Goal: Task Accomplishment & Management: Complete application form

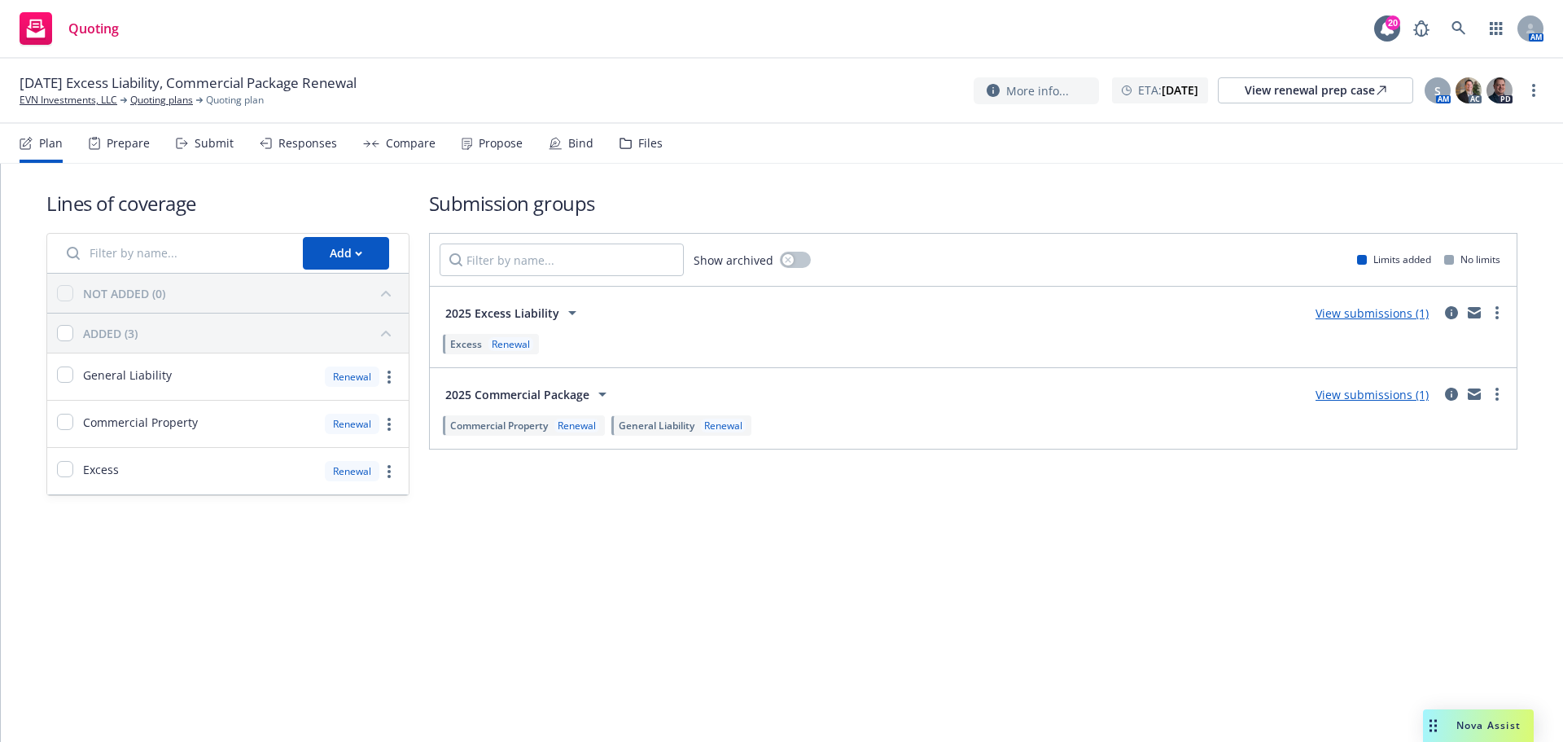
click at [506, 147] on div "Propose" at bounding box center [501, 143] width 44 height 13
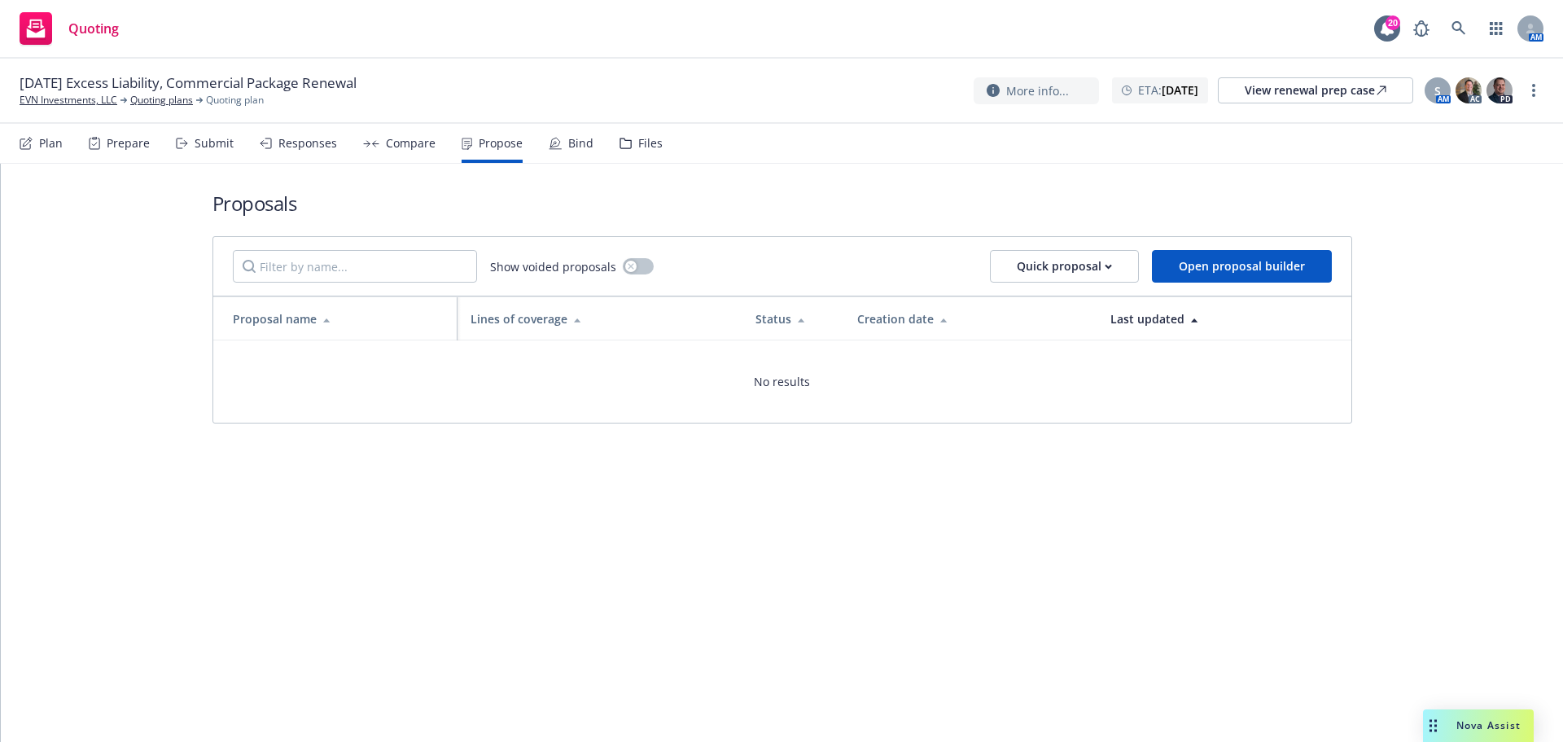
click at [209, 143] on div "Submit" at bounding box center [214, 143] width 39 height 13
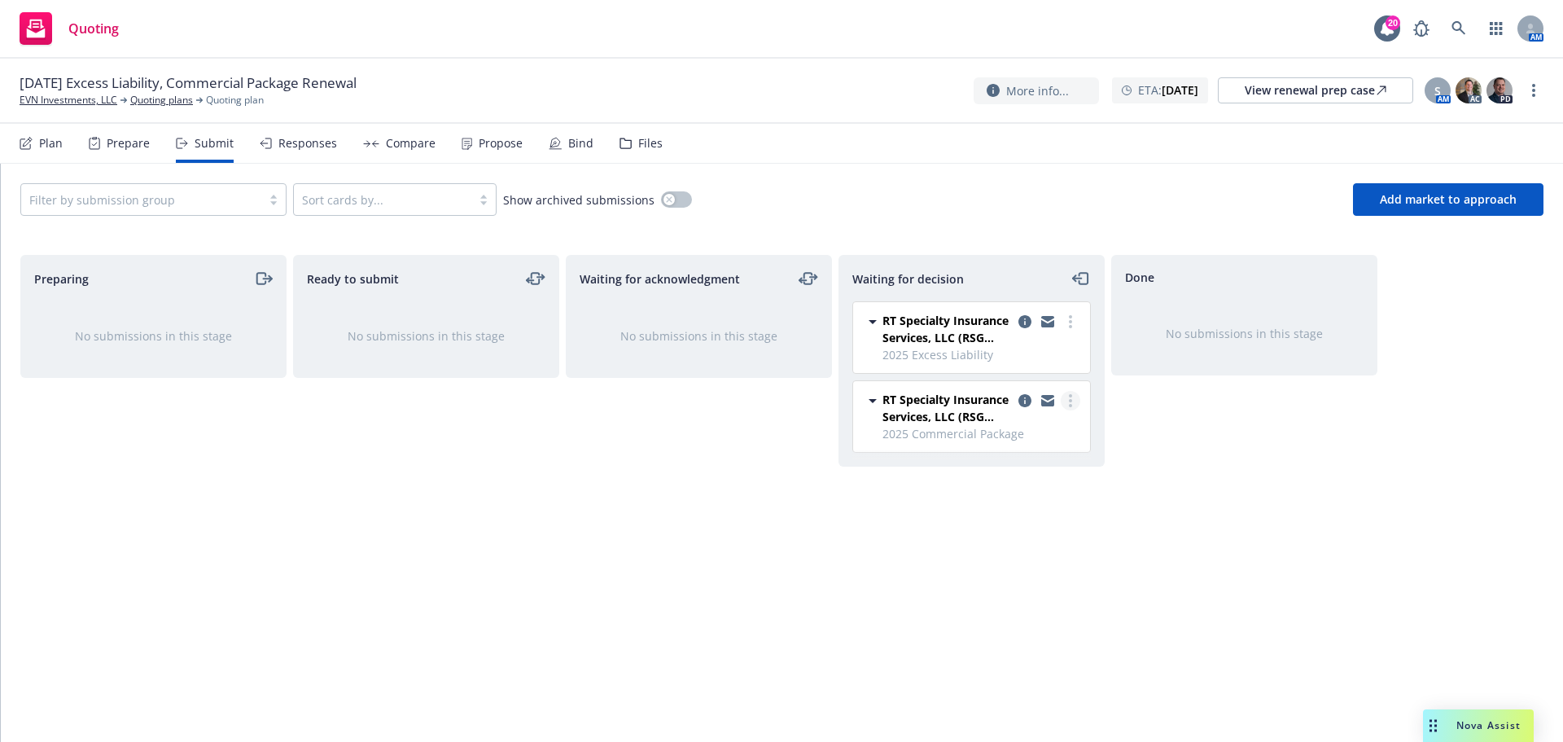
click at [1067, 398] on link "more" at bounding box center [1071, 401] width 20 height 20
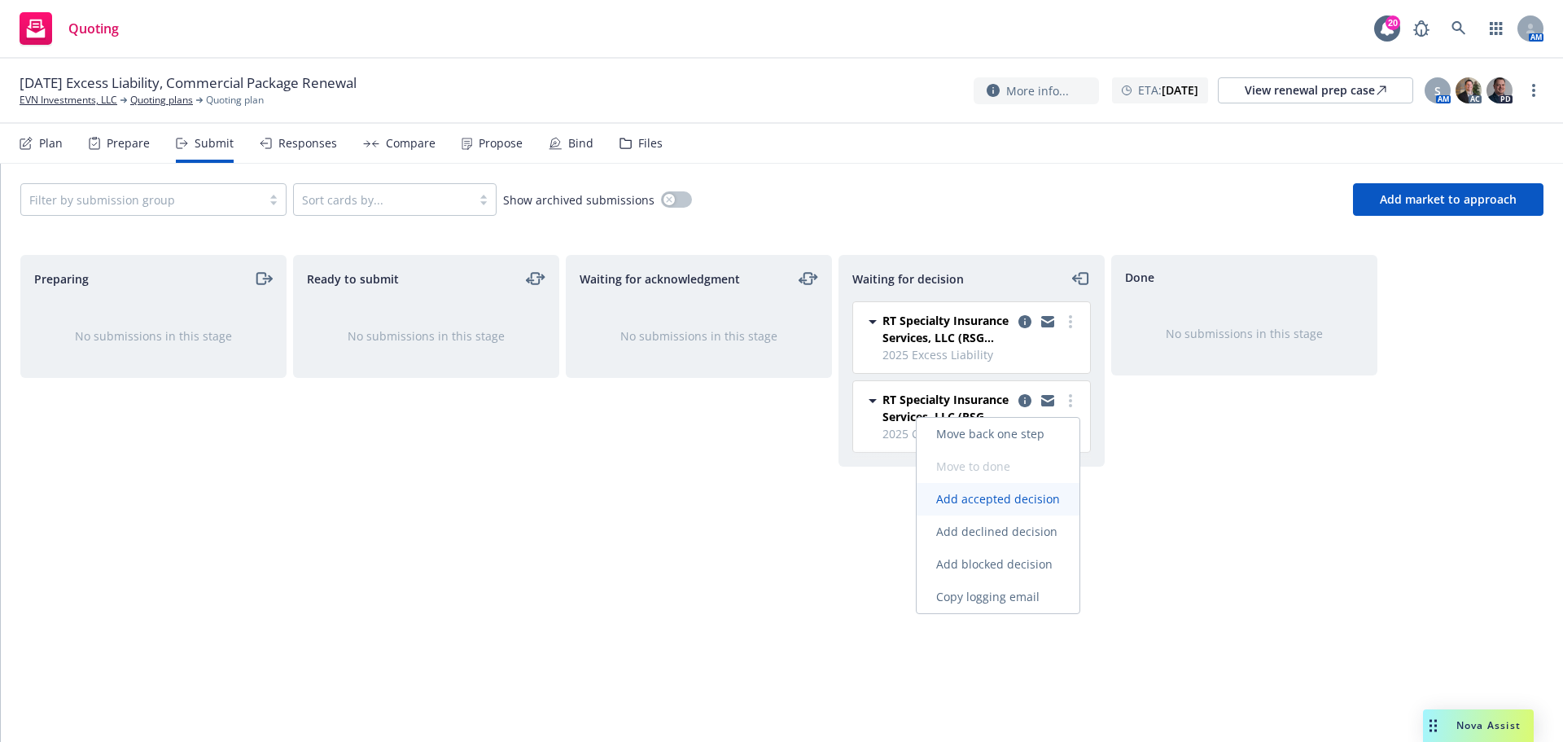
click at [1033, 507] on link "Add accepted decision" at bounding box center [998, 499] width 163 height 33
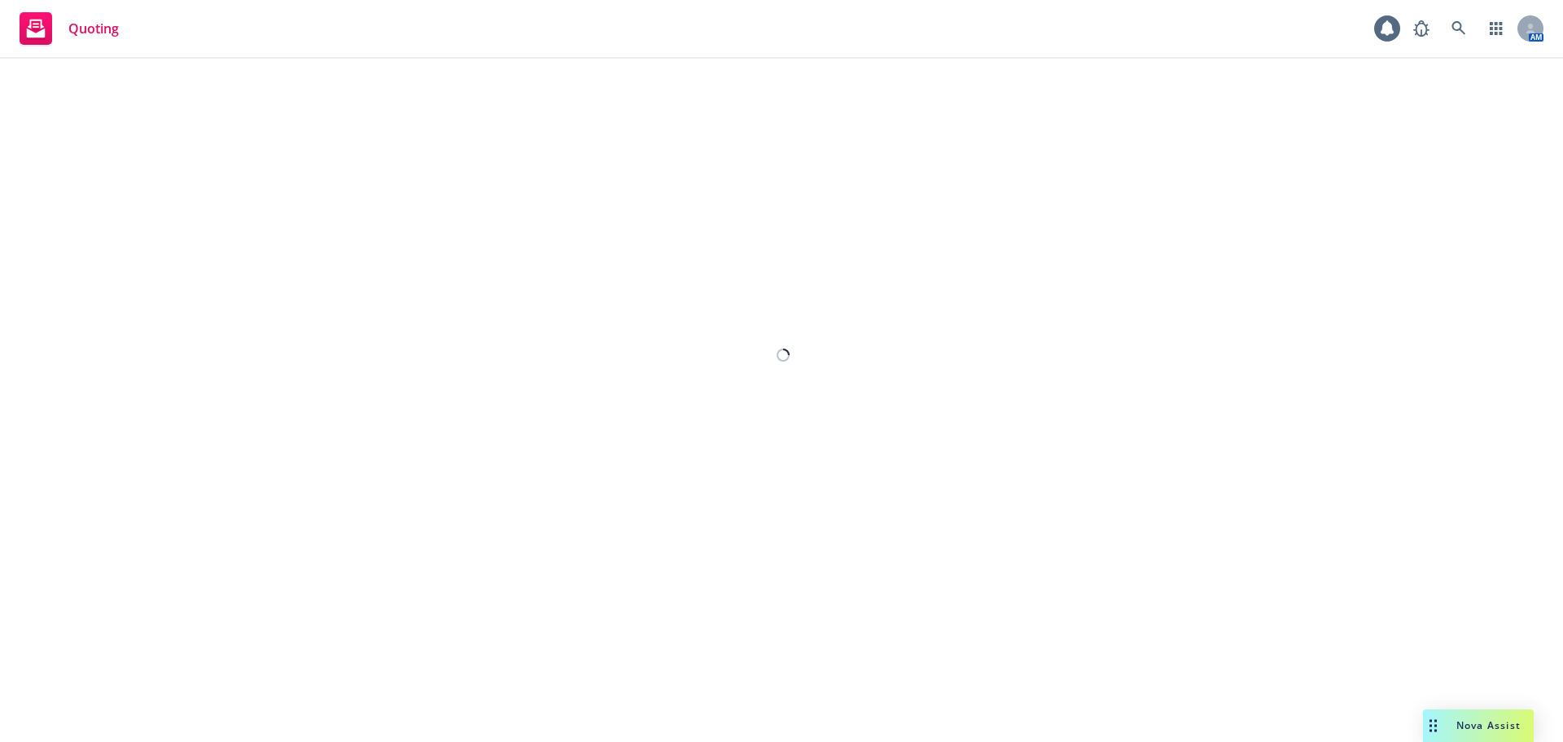
select select "12"
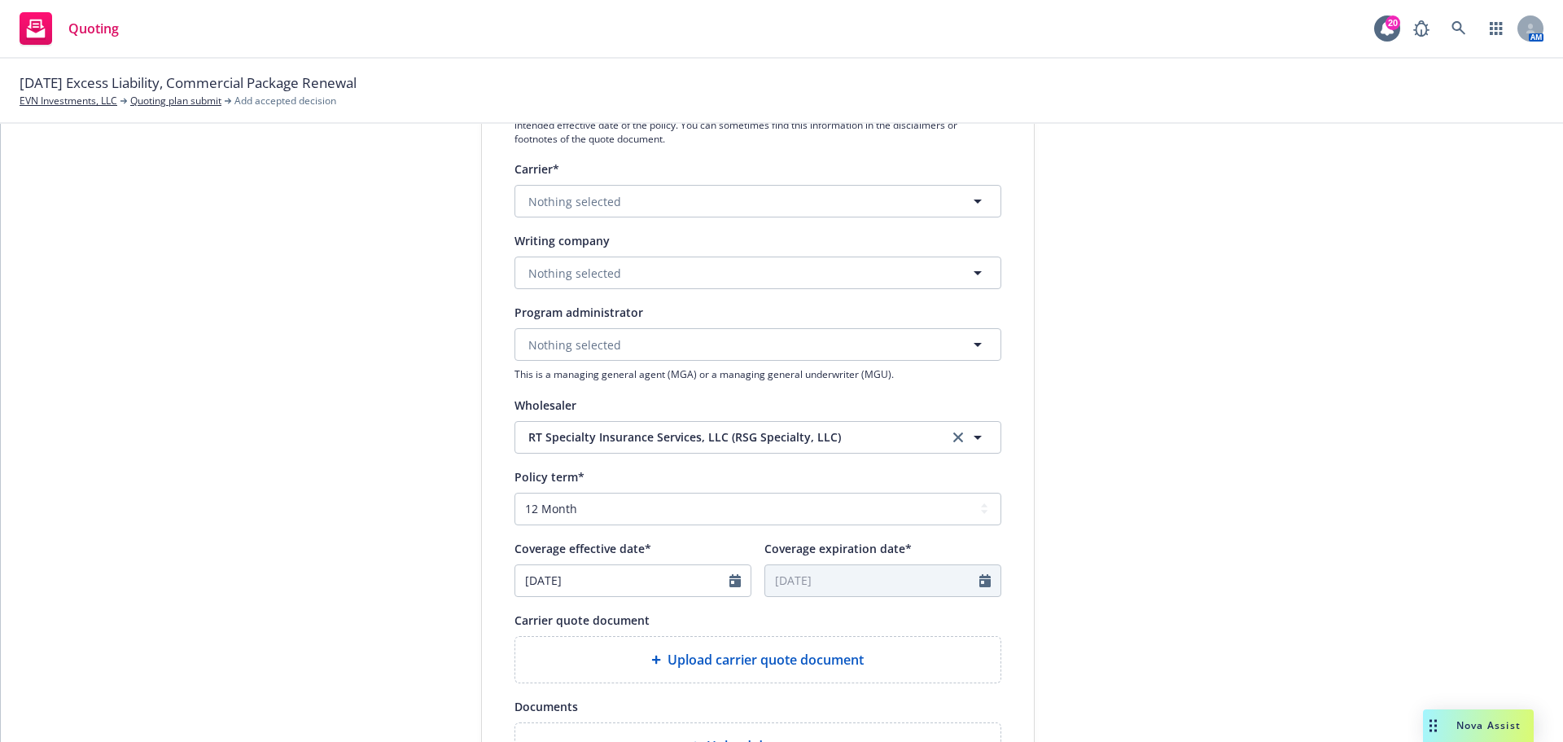
scroll to position [217, 0]
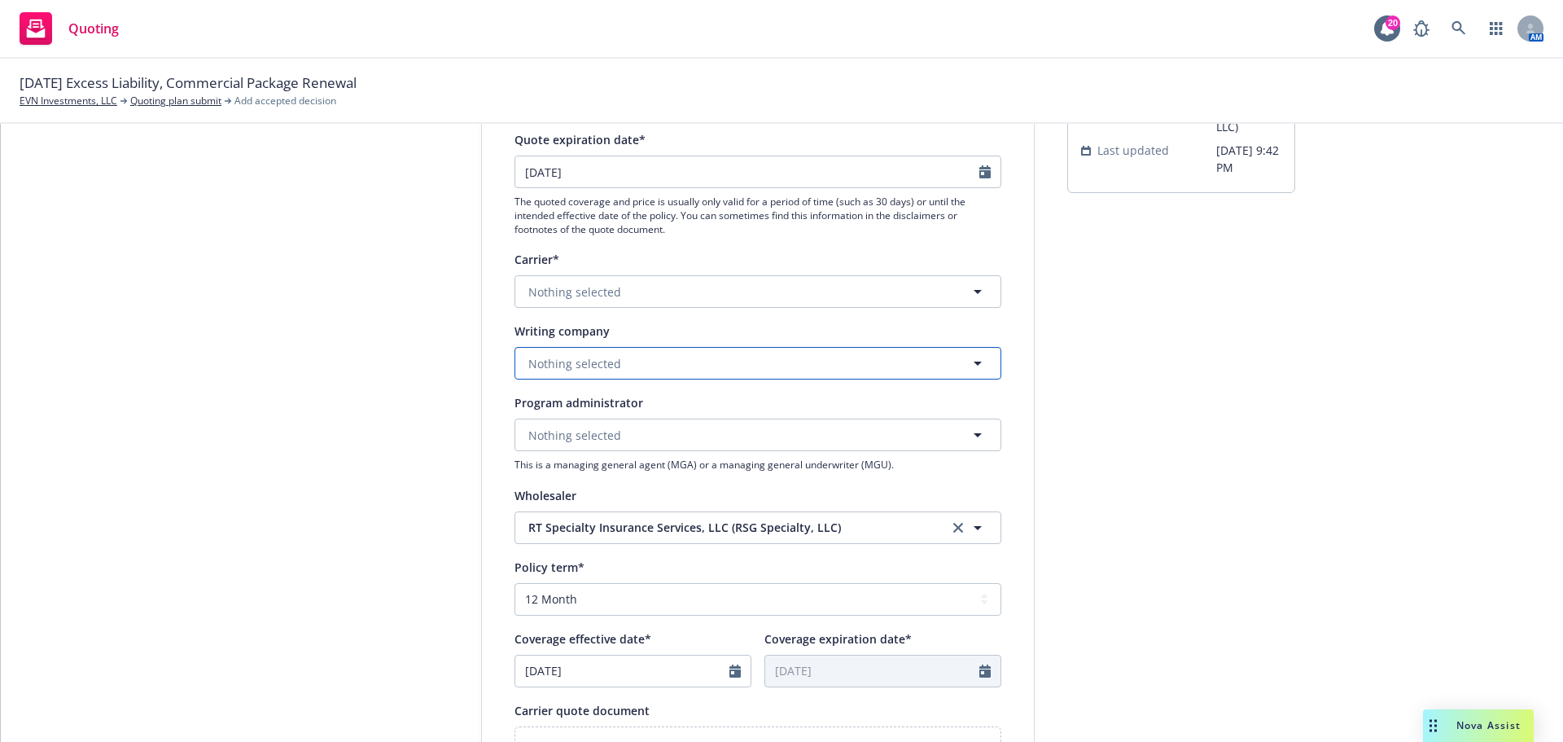
click at [632, 360] on button "Nothing selected" at bounding box center [758, 363] width 487 height 33
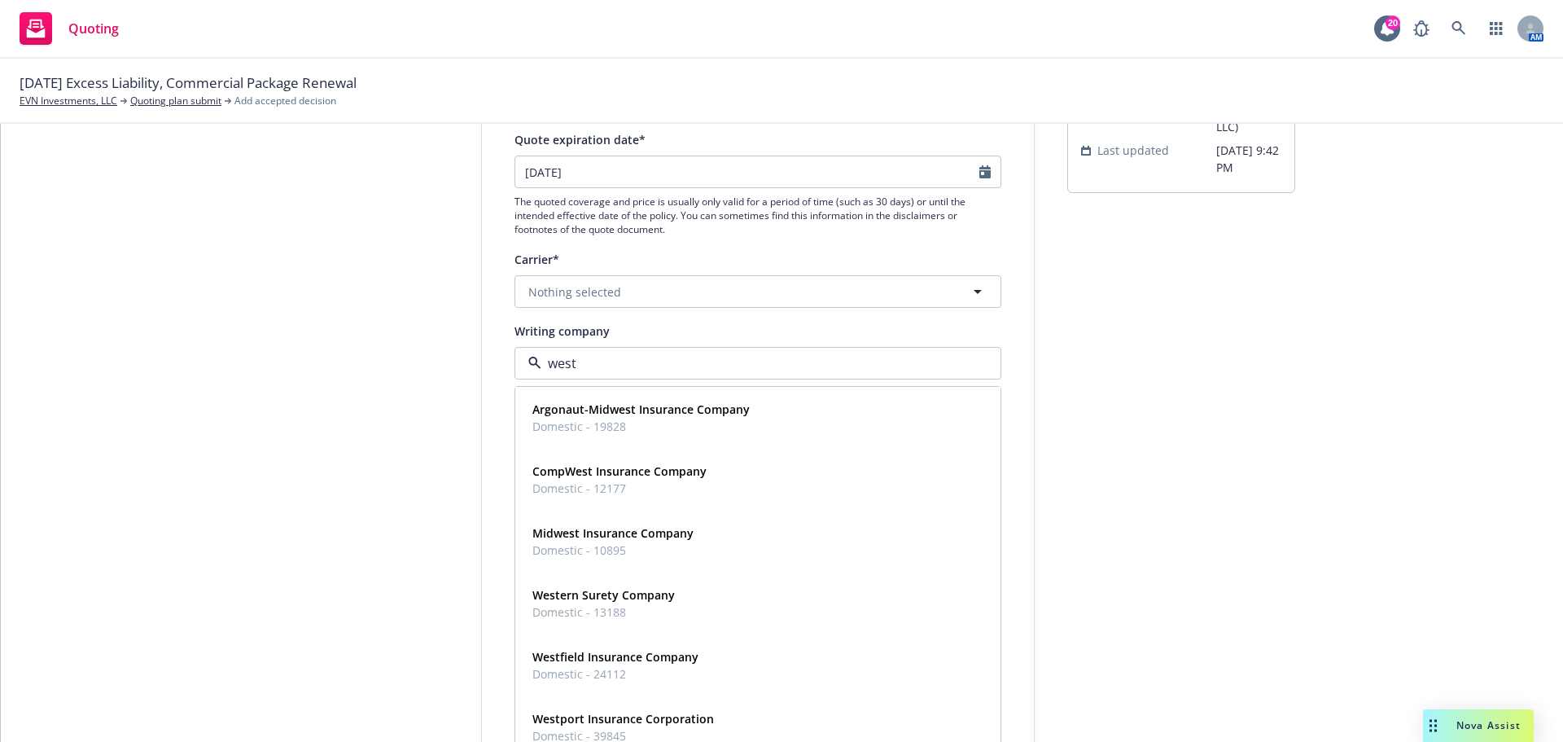
type input "westc"
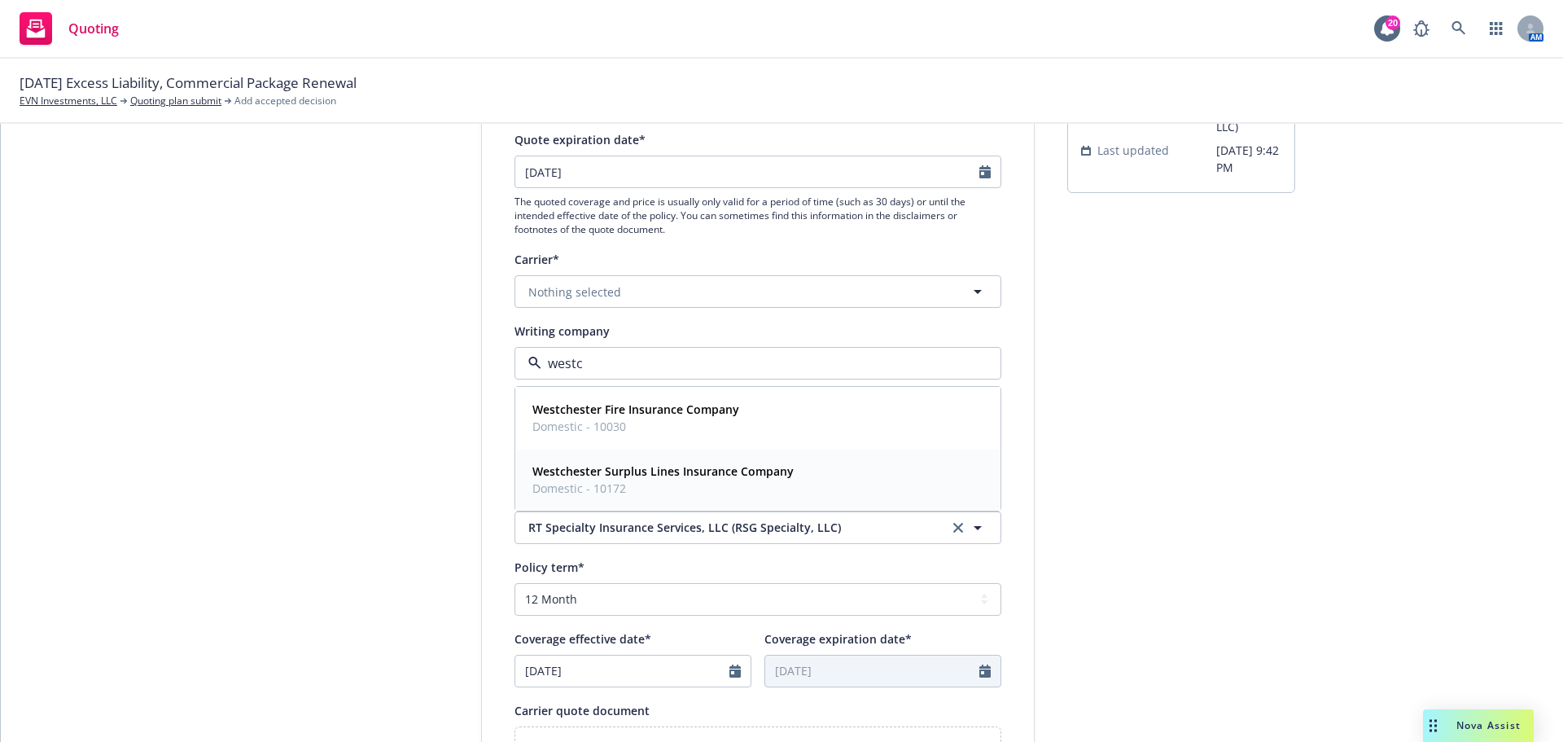
click at [791, 483] on div "Westchester Surplus Lines Insurance Company Domestic - 10172" at bounding box center [758, 479] width 464 height 41
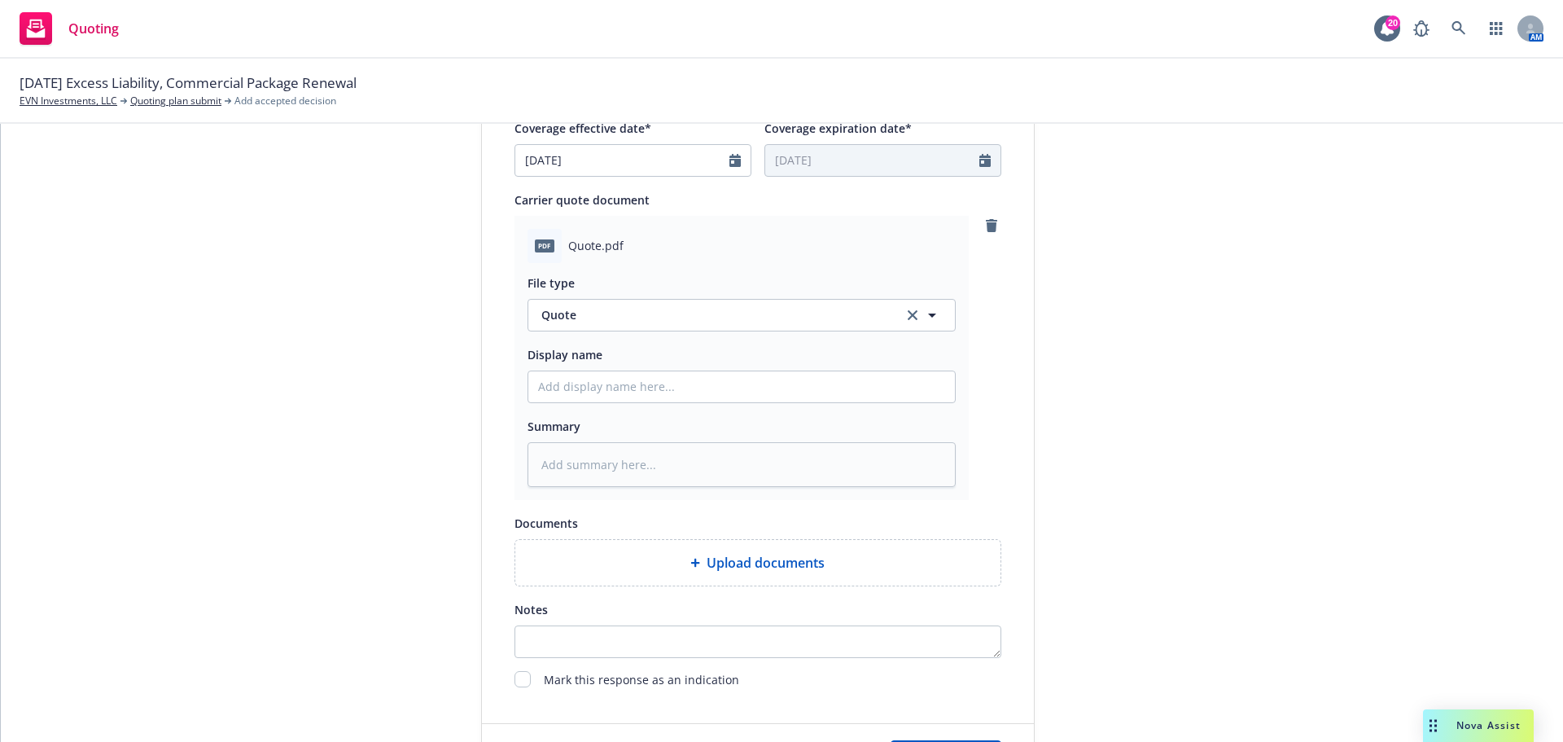
scroll to position [841, 0]
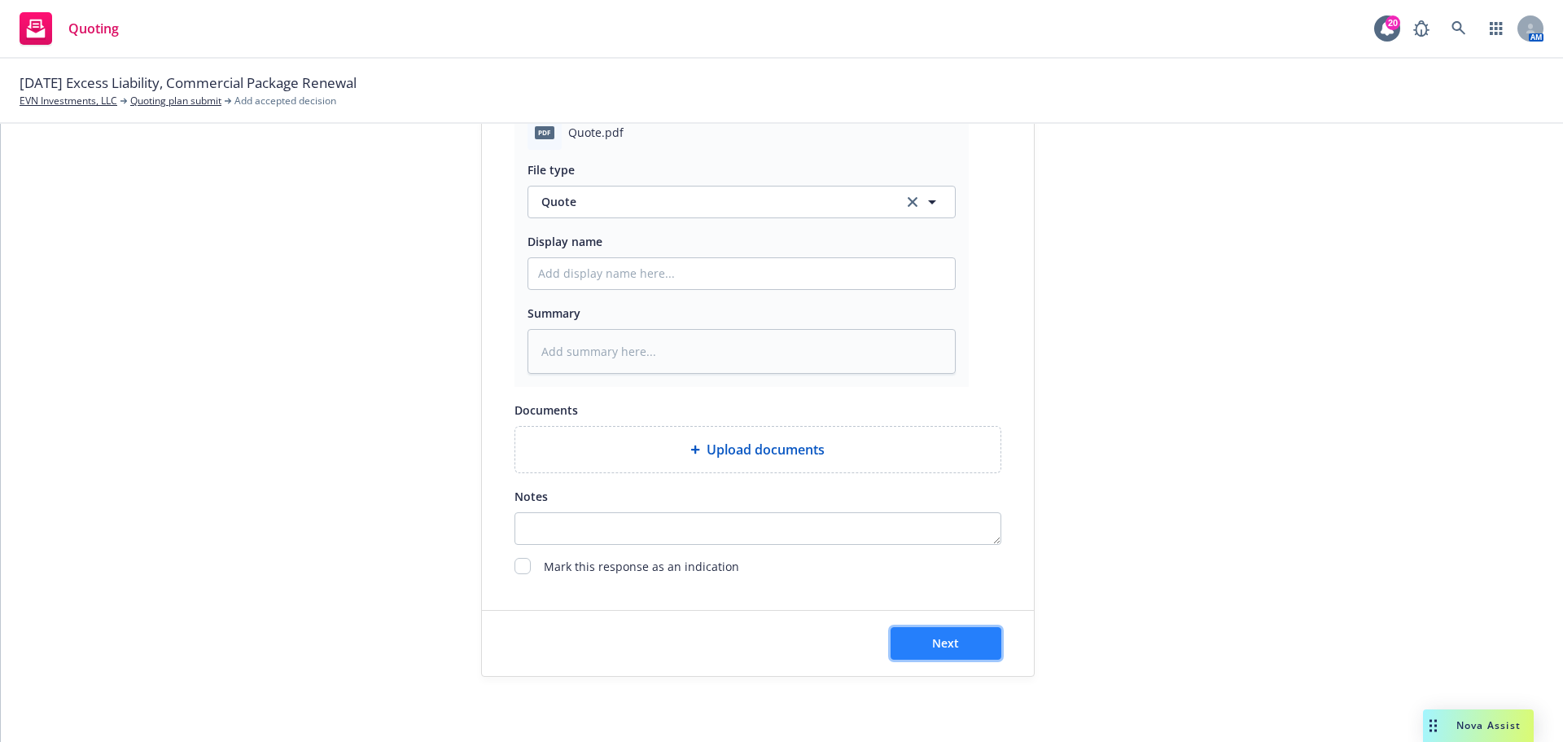
click at [935, 651] on button "Next" at bounding box center [946, 643] width 111 height 33
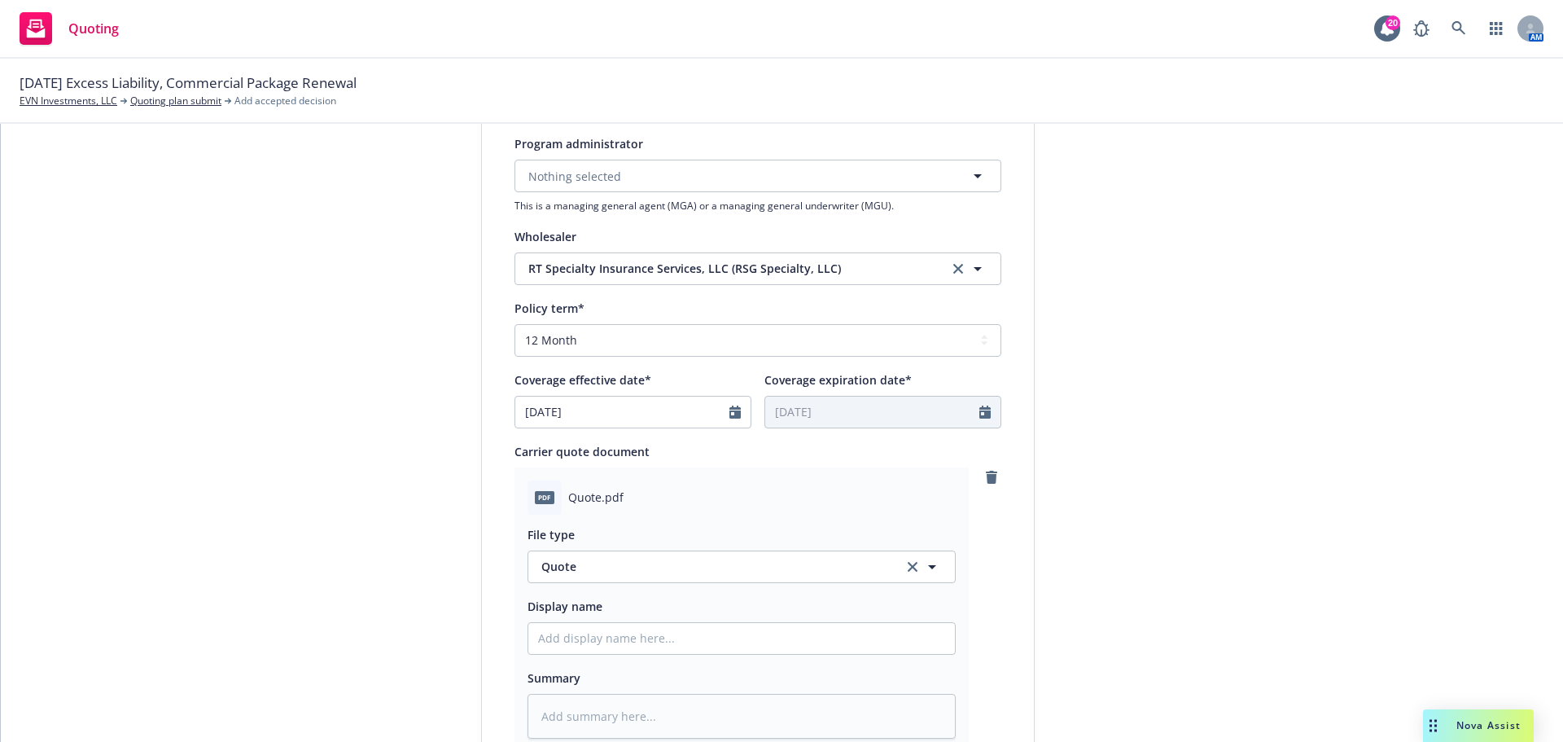
scroll to position [461, 0]
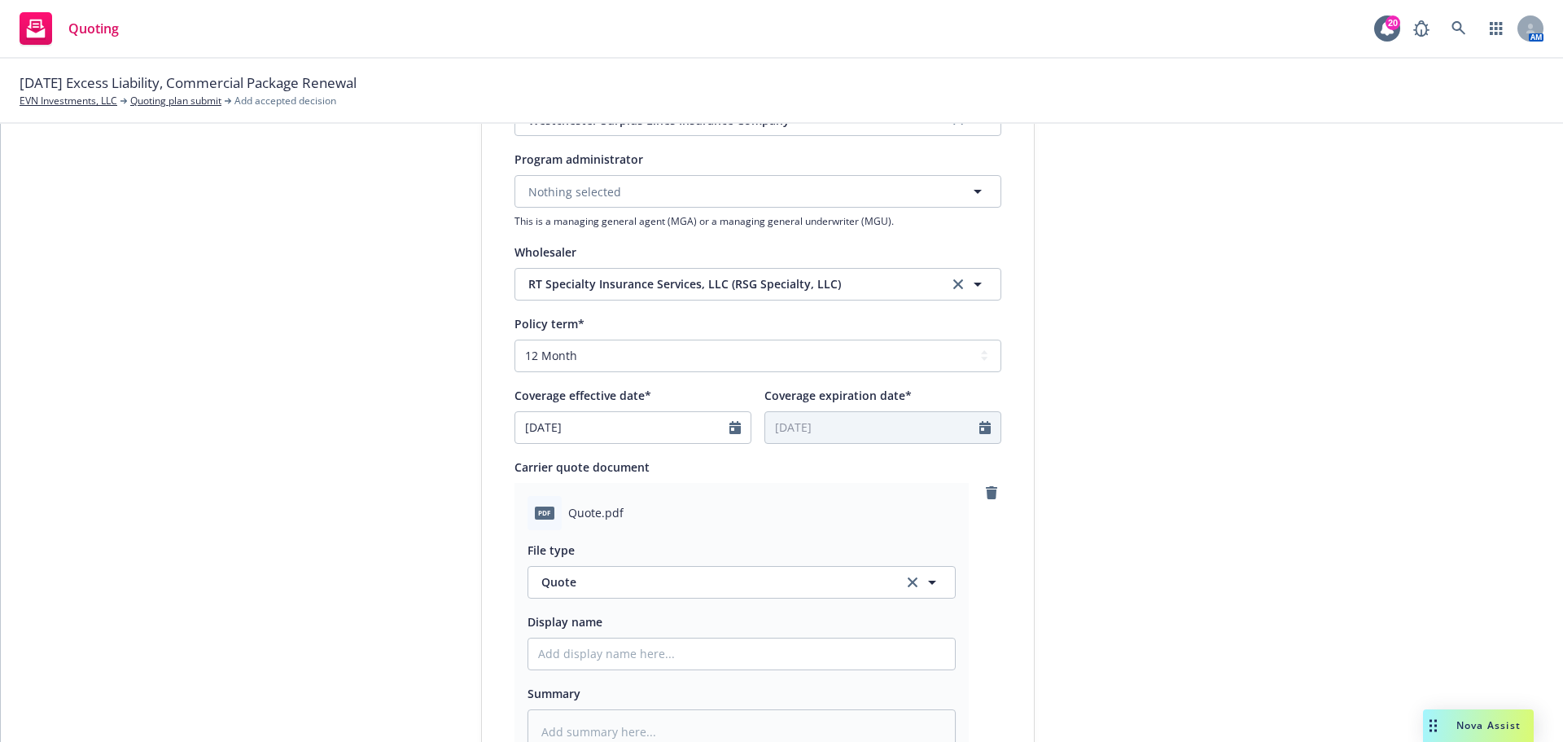
type textarea "x"
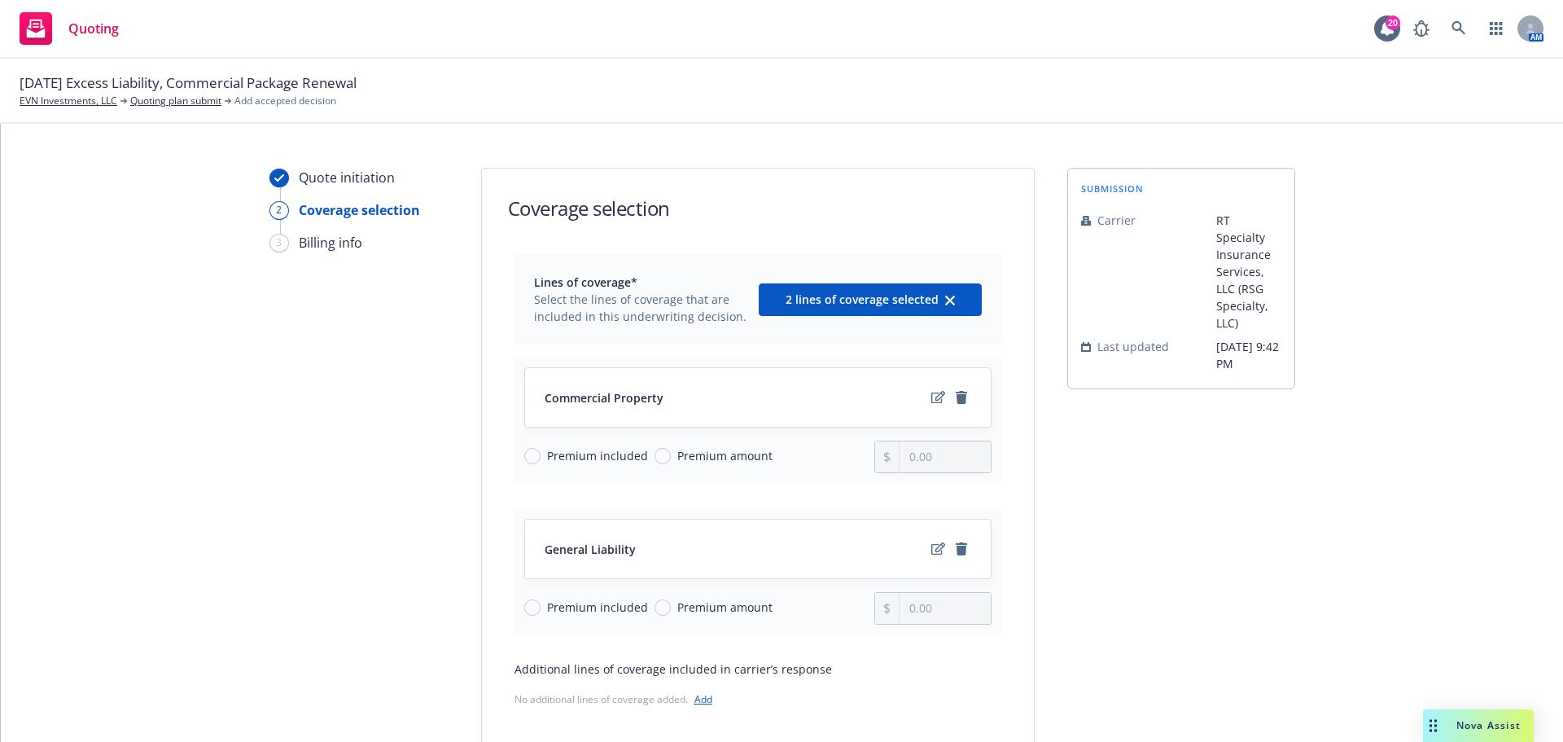
scroll to position [0, 0]
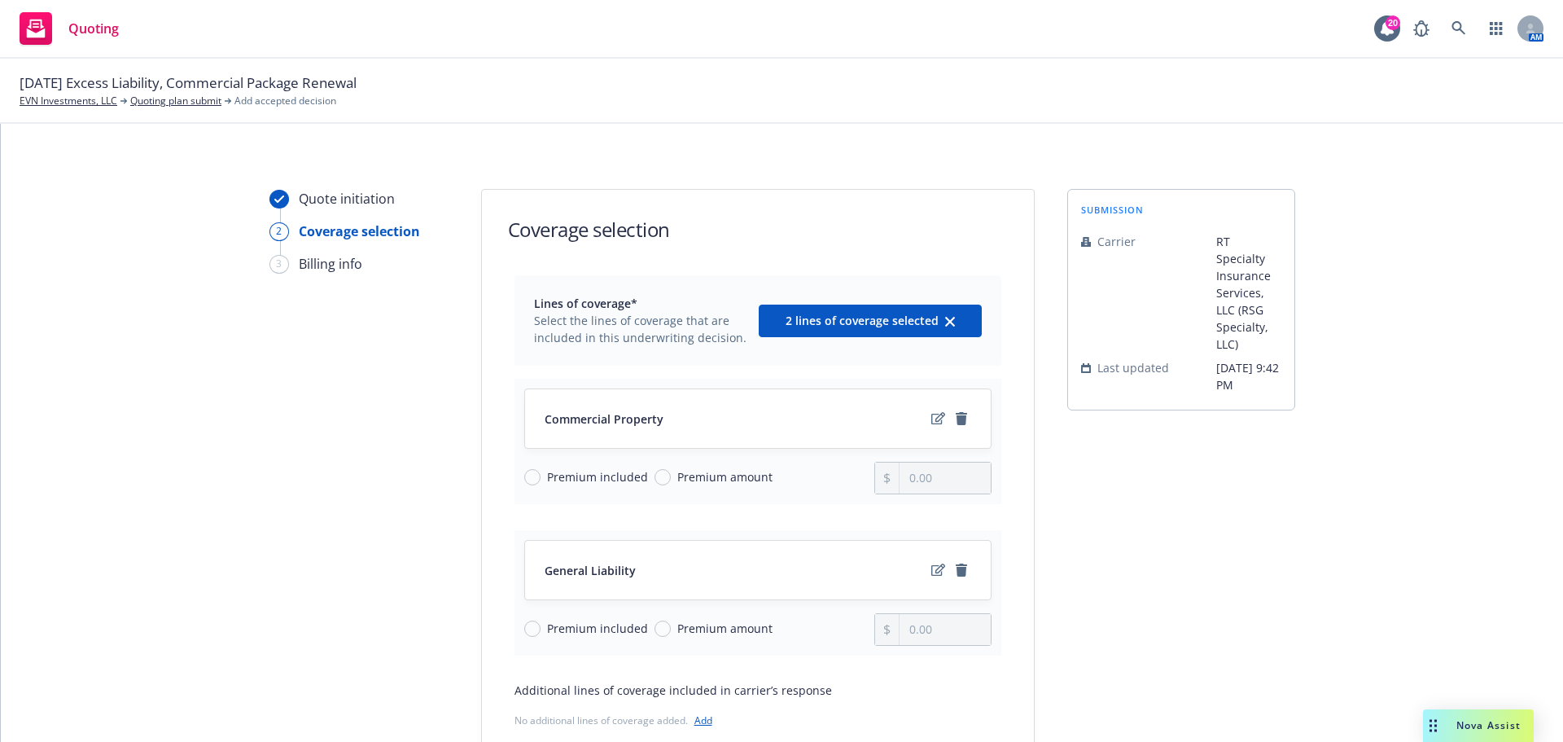
click at [640, 481] on div "Premium included Premium amount" at bounding box center [699, 478] width 351 height 33
click at [655, 480] on input "Premium amount" at bounding box center [663, 477] width 16 height 16
radio input "true"
click at [926, 478] on input "0.00" at bounding box center [945, 478] width 90 height 31
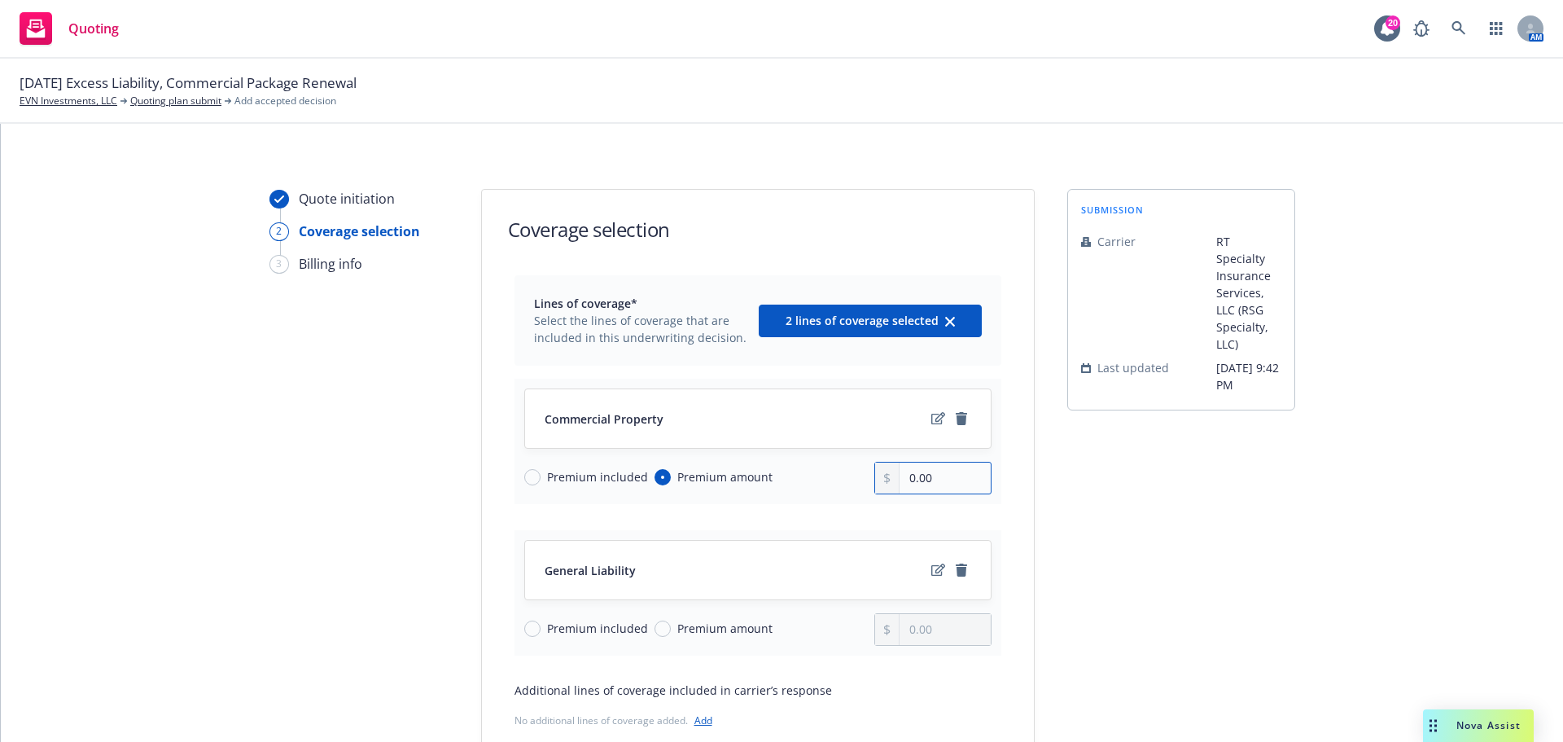
click at [926, 478] on input "0.00" at bounding box center [945, 478] width 90 height 31
type input "13,959.00"
click at [658, 625] on input "Premium amount" at bounding box center [663, 628] width 16 height 16
radio input "true"
click at [933, 637] on input "0.00" at bounding box center [945, 629] width 90 height 31
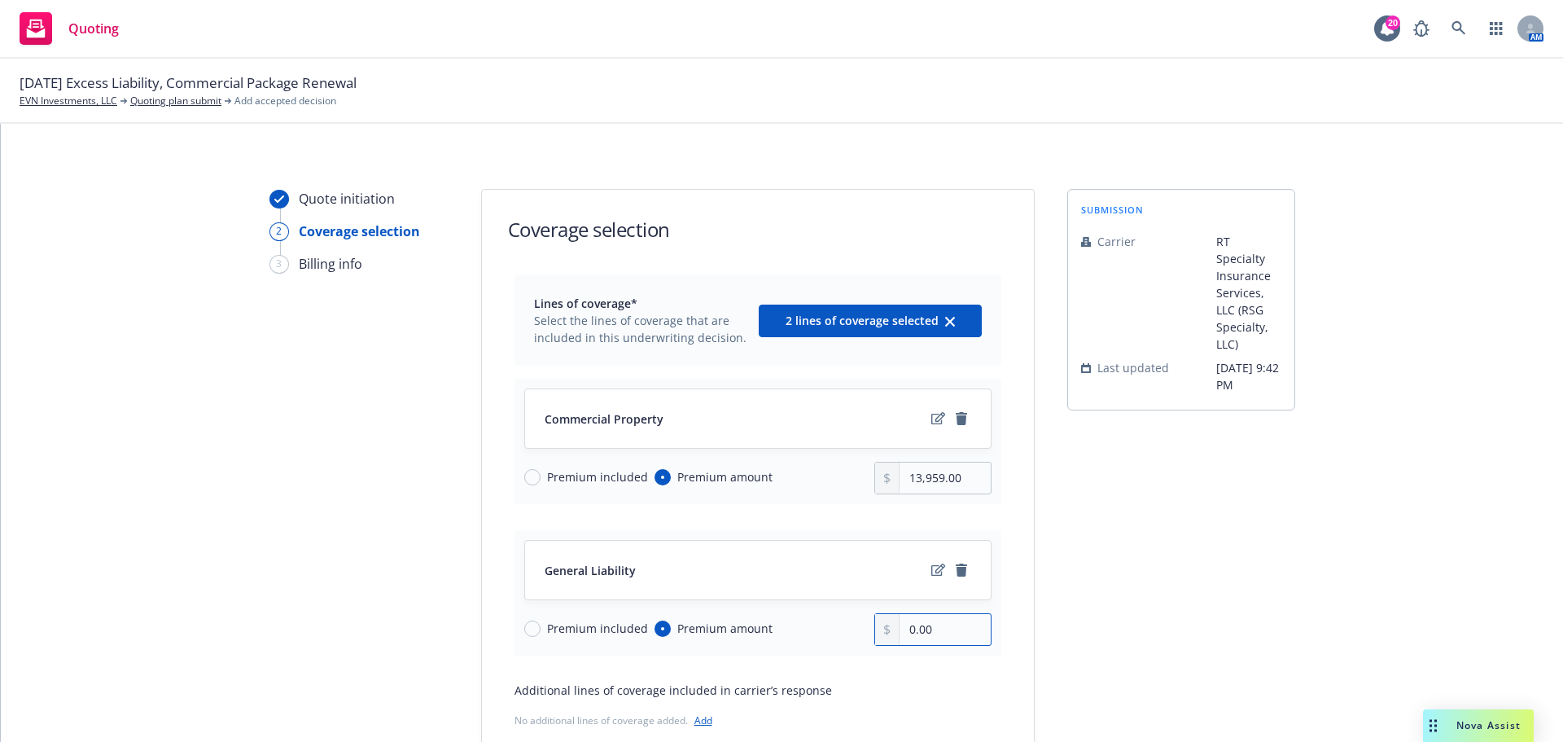
click at [933, 637] on input "0.00" at bounding box center [945, 629] width 90 height 31
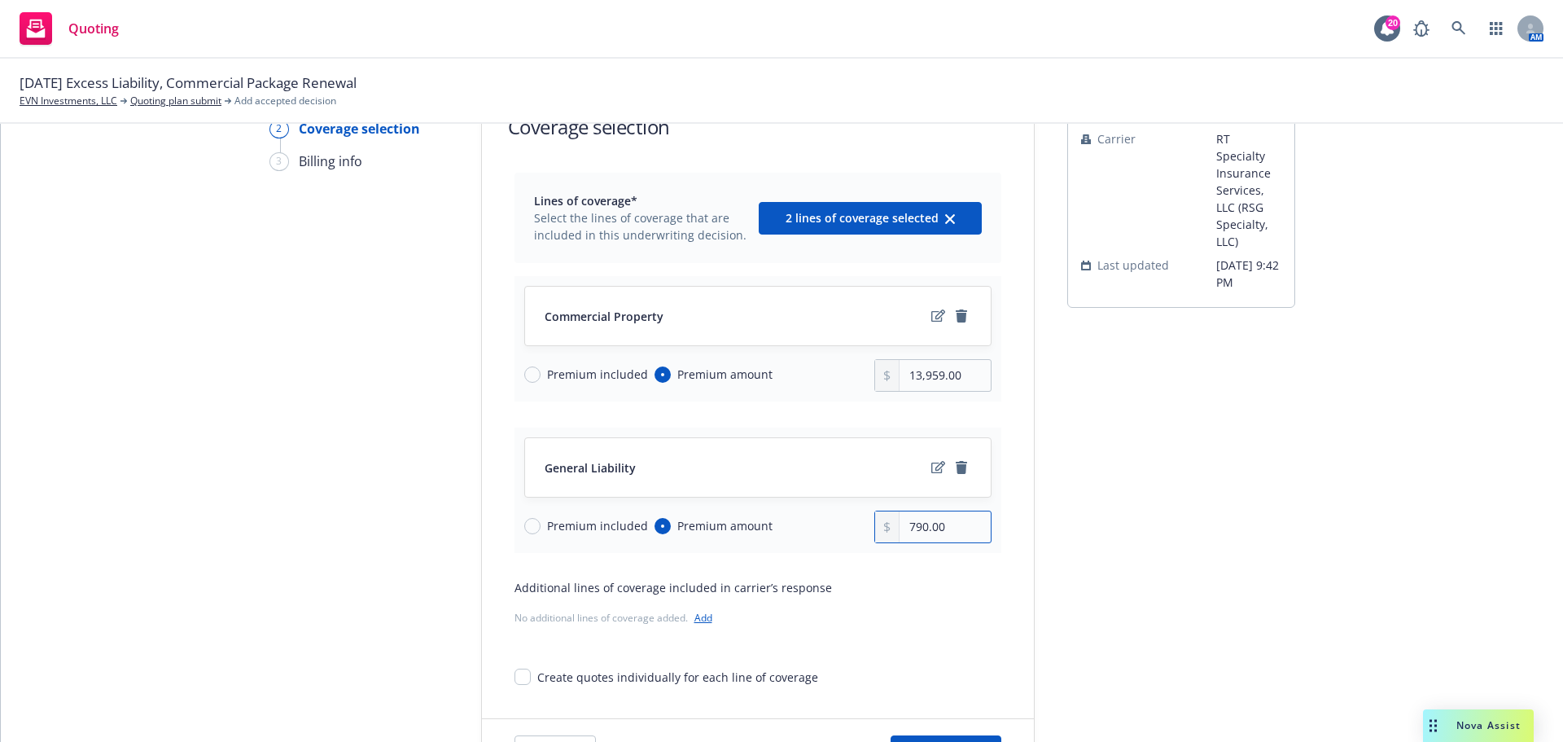
scroll to position [211, 0]
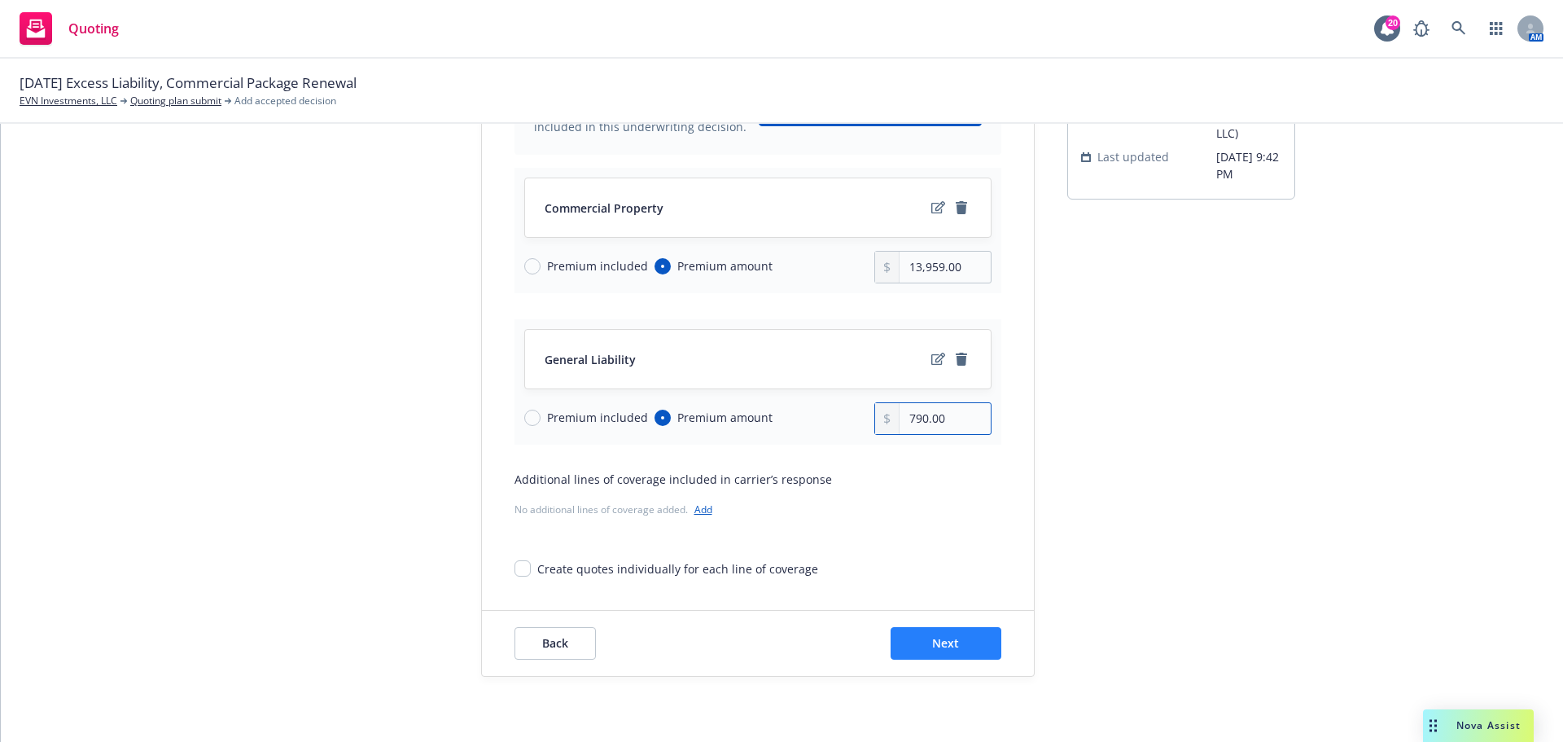
type input "790.00"
click at [970, 634] on button "Next" at bounding box center [946, 643] width 111 height 33
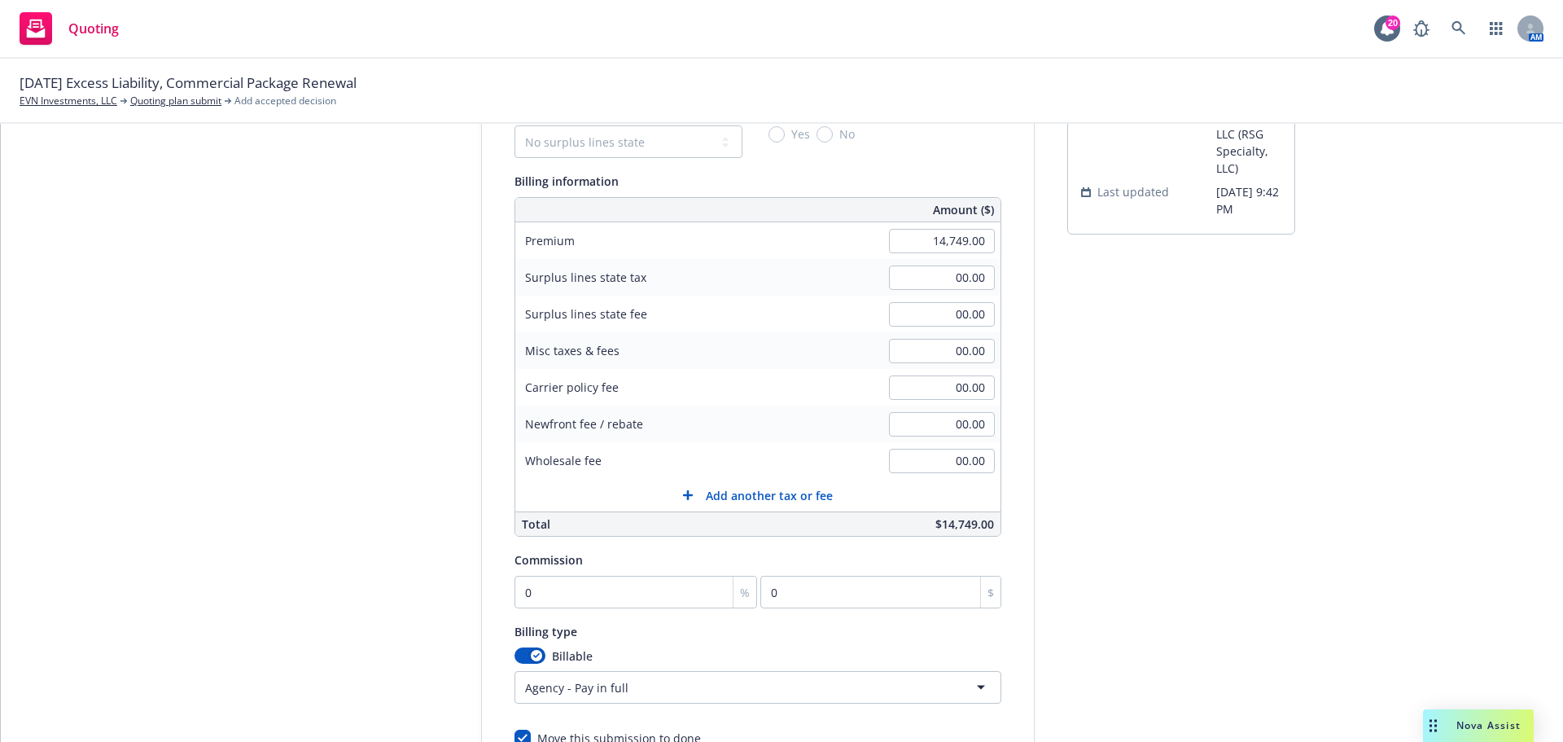
scroll to position [156, 0]
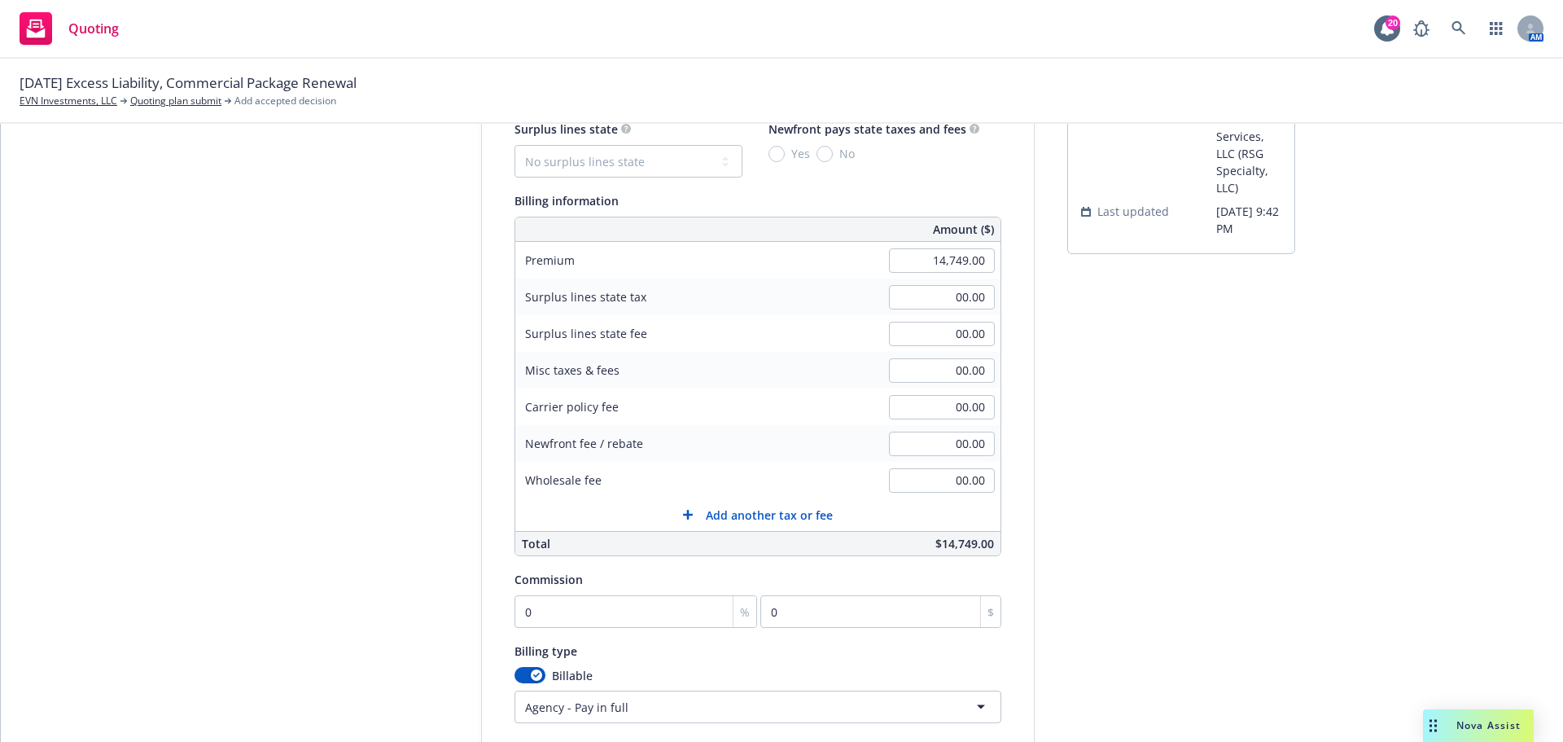
click at [769, 521] on span "Add another tax or fee" at bounding box center [769, 514] width 127 height 17
click at [611, 529] on div at bounding box center [622, 521] width 182 height 20
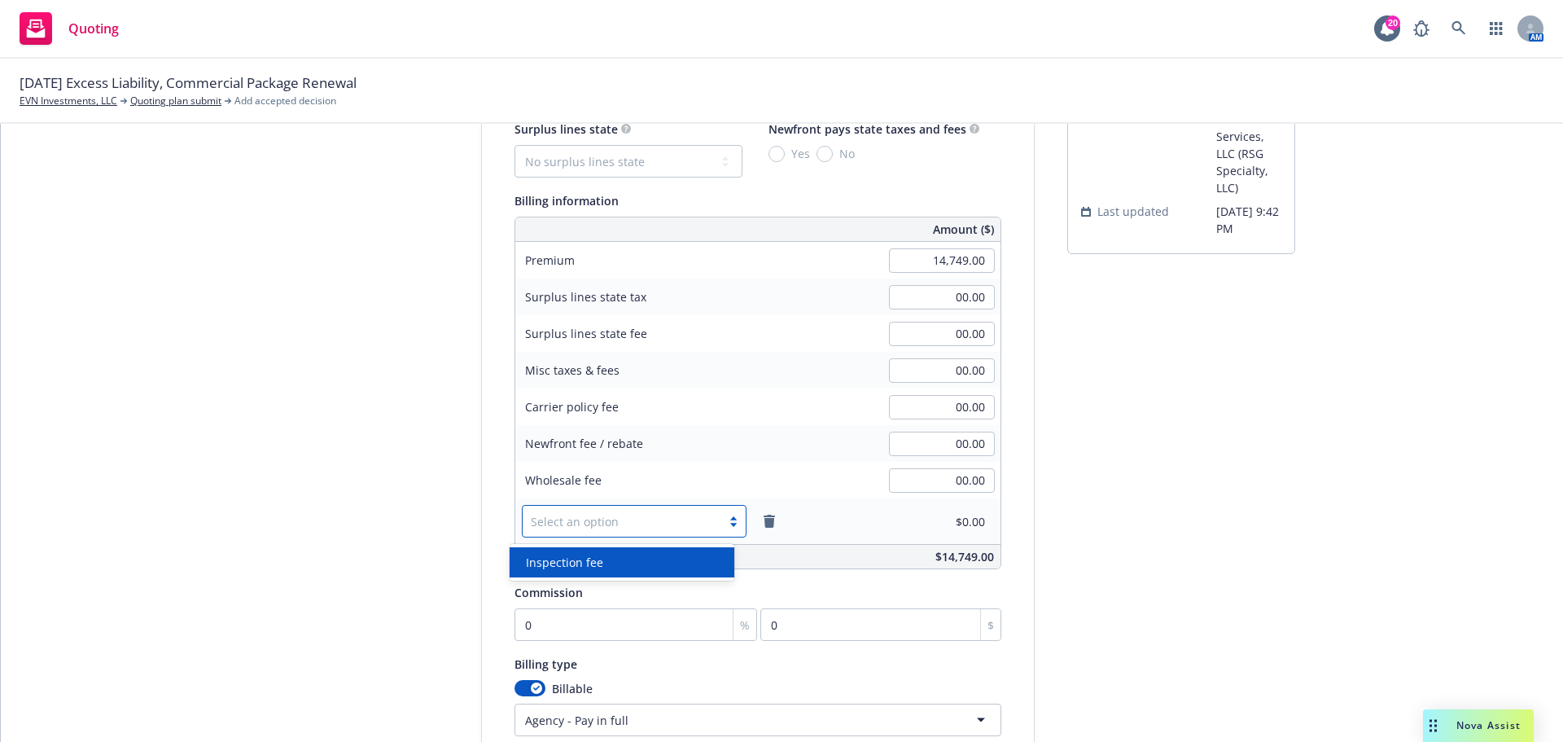
click at [623, 559] on div "Inspection fee" at bounding box center [622, 562] width 205 height 17
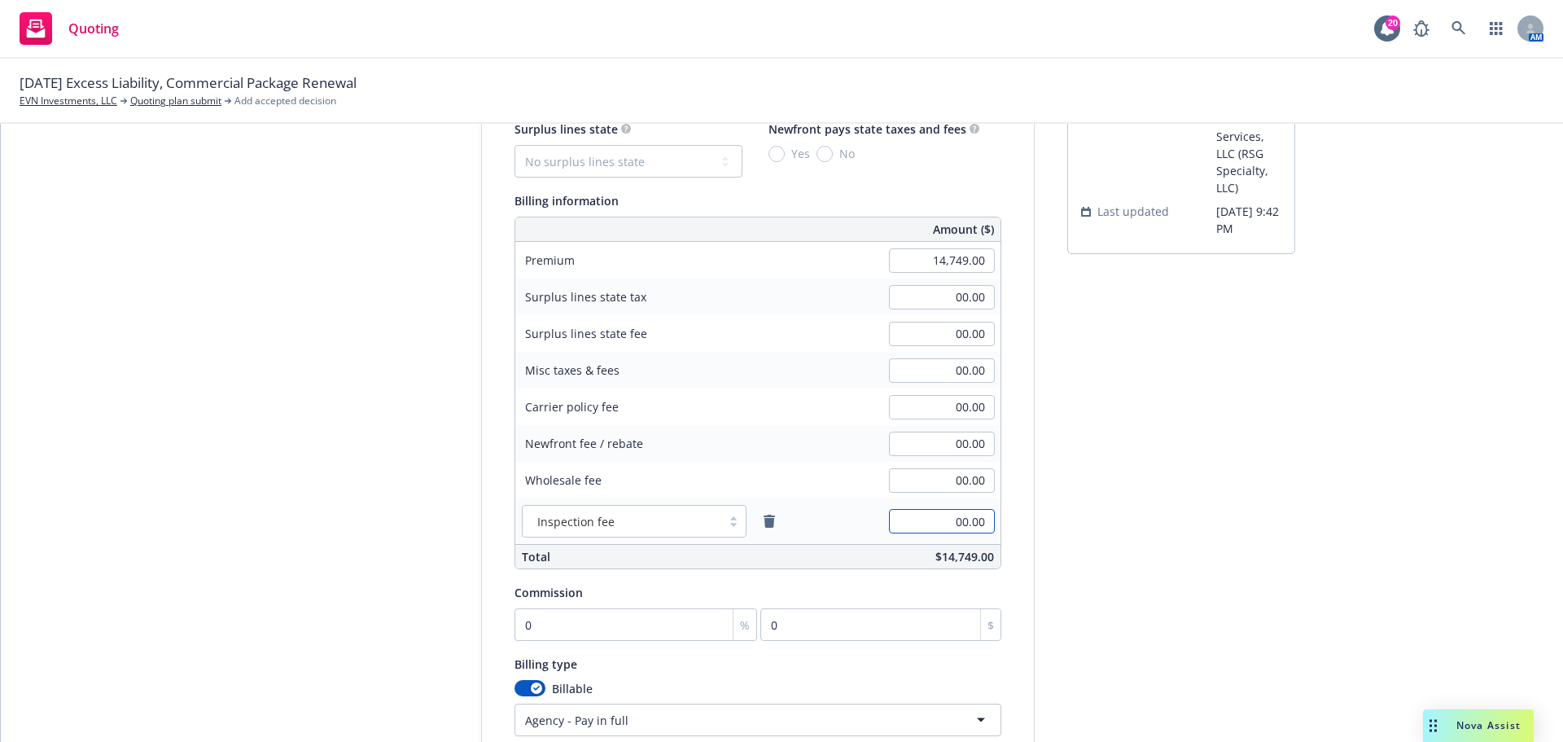
click at [899, 523] on input "00.00" at bounding box center [942, 521] width 106 height 24
type input "195.00"
click at [956, 471] on input "00.00" at bounding box center [942, 480] width 106 height 24
type input "650.00"
click at [652, 169] on select "No surplus lines state Alaska Alabama Arkansas Arizona California Colorado Conn…" at bounding box center [629, 161] width 228 height 33
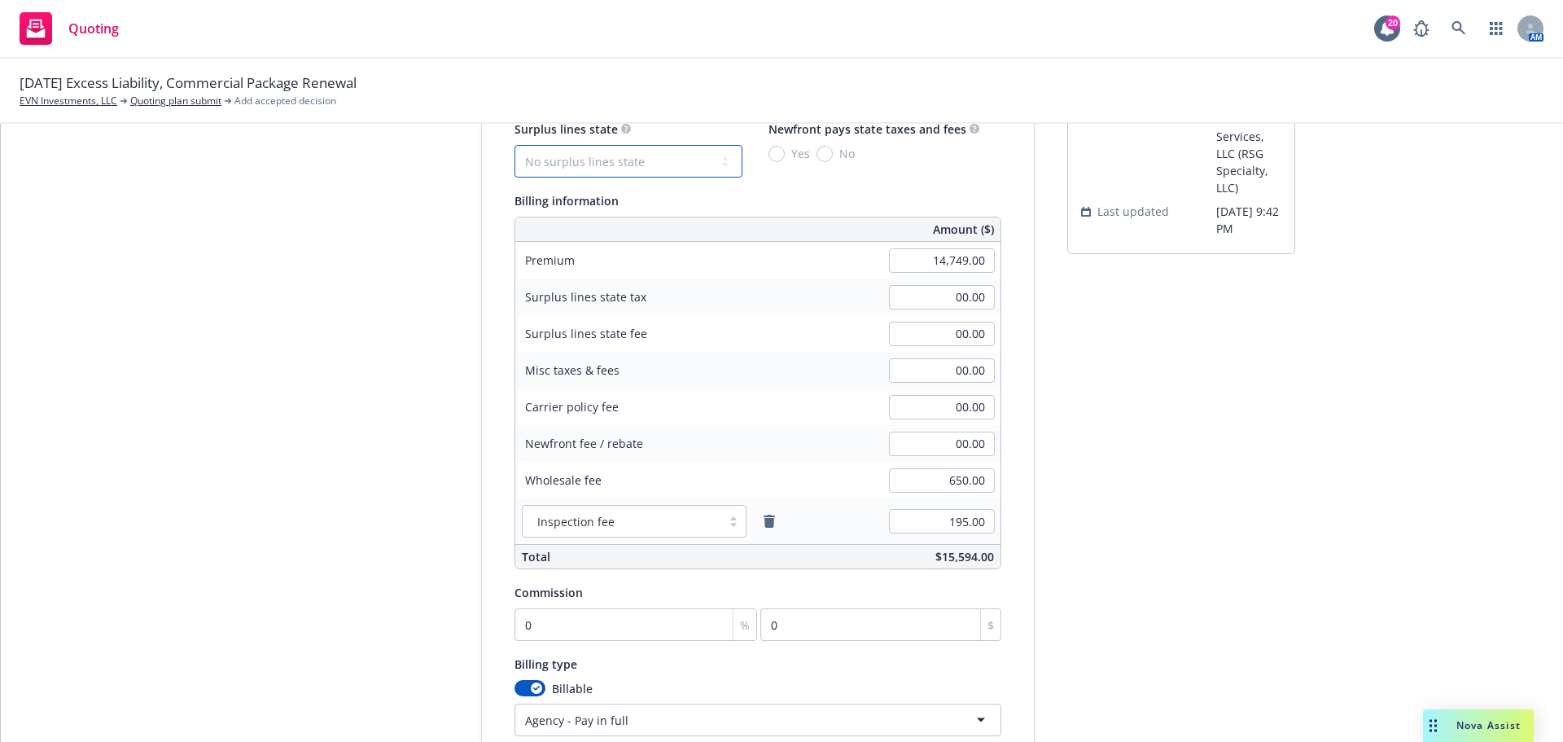
select select "CA"
click at [515, 145] on select "No surplus lines state Alaska Alabama Arkansas Arizona California Colorado Conn…" at bounding box center [629, 161] width 228 height 33
type input "448.32"
type input "26.90"
click at [817, 151] on input "No" at bounding box center [825, 154] width 16 height 16
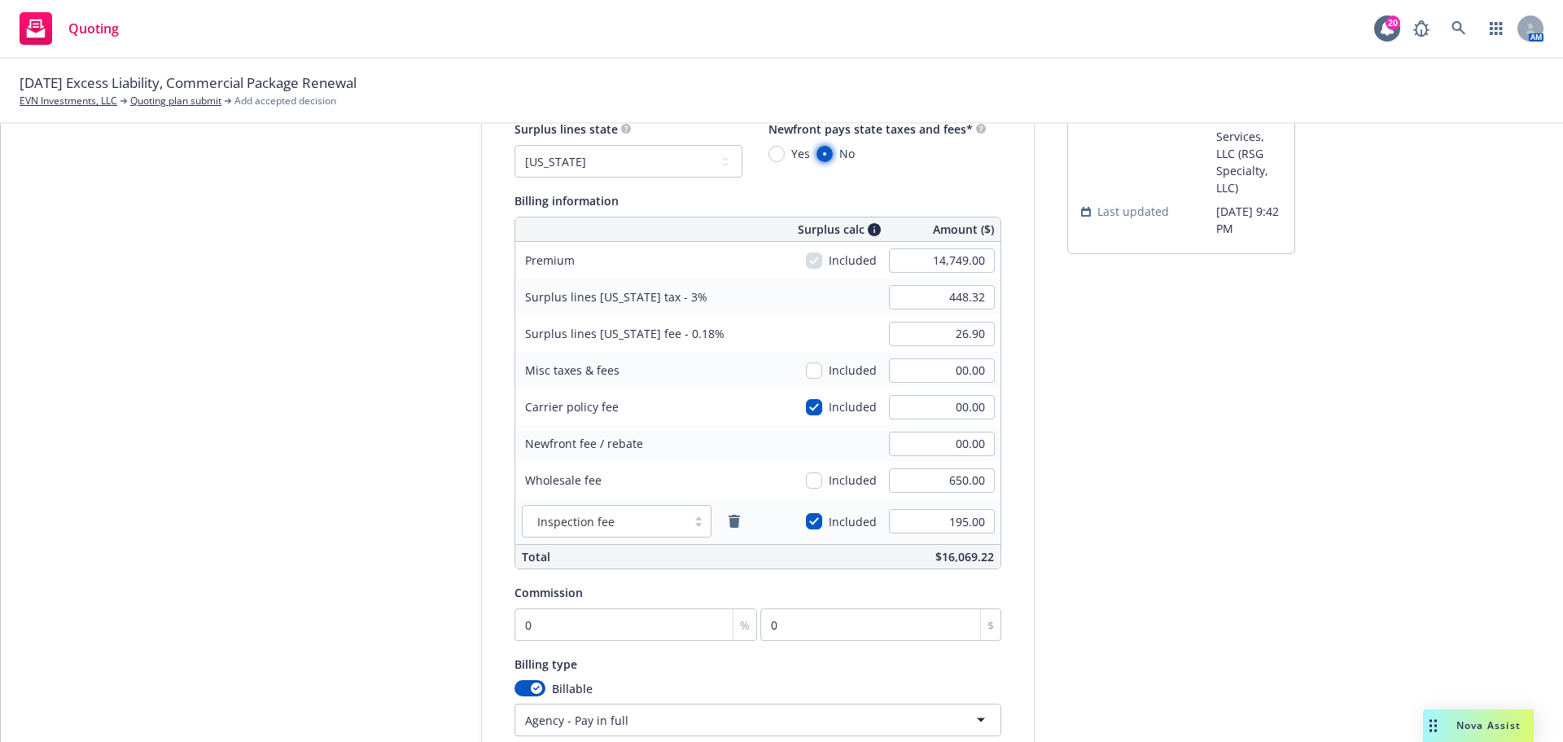
radio input "true"
click at [553, 625] on input "0" at bounding box center [636, 624] width 243 height 33
type input "1"
type input "147.49"
type input "12"
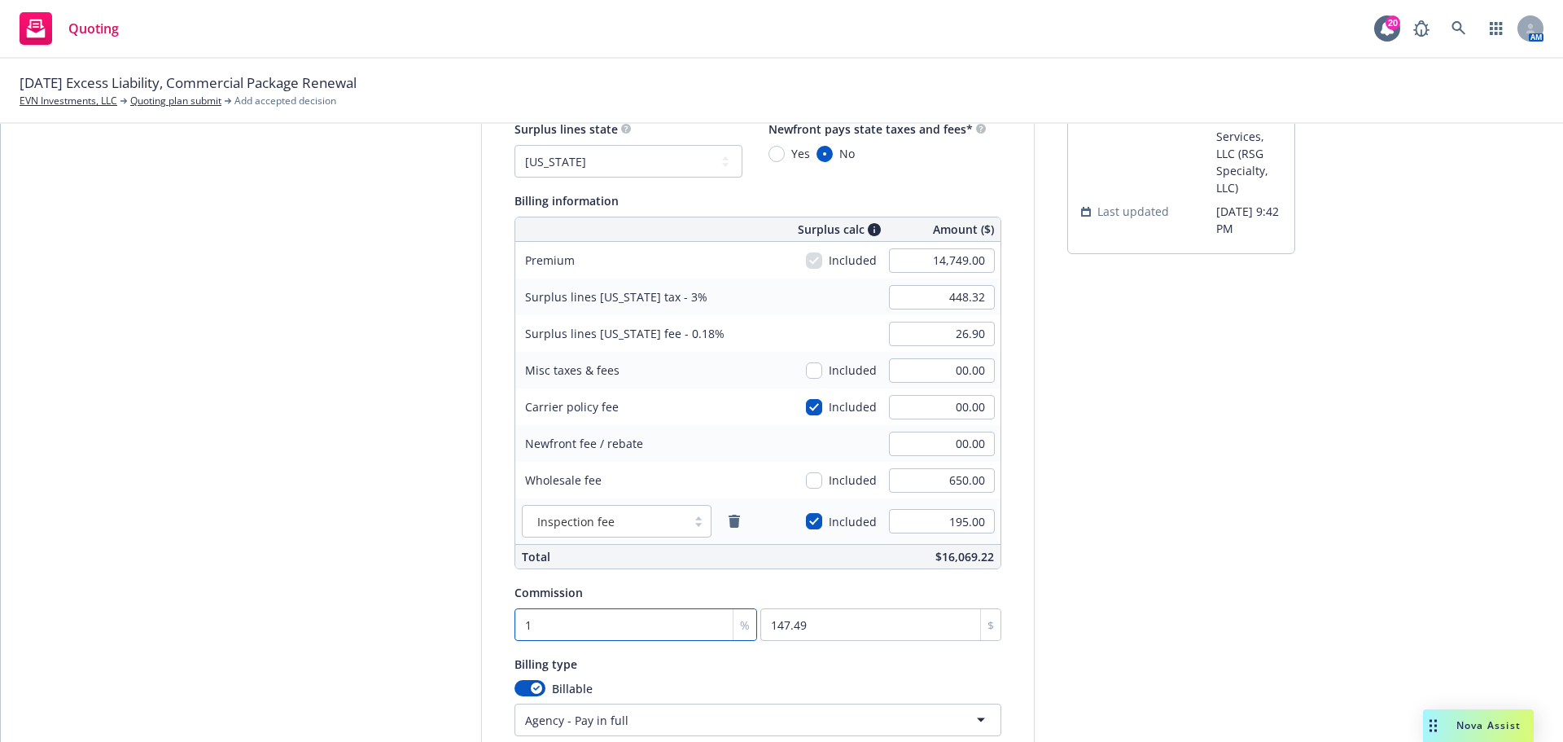
type input "1769.88"
type input "12"
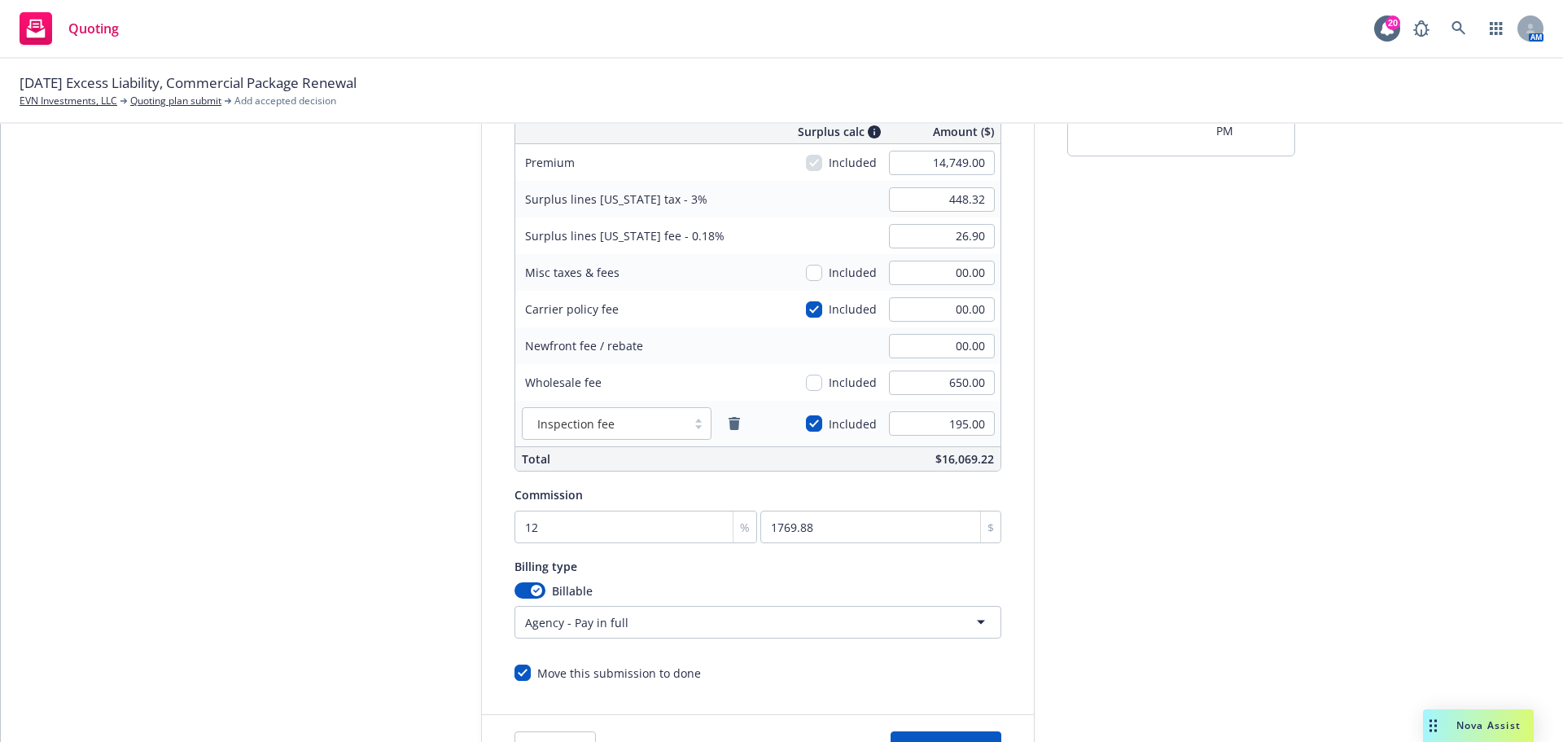
scroll to position [358, 0]
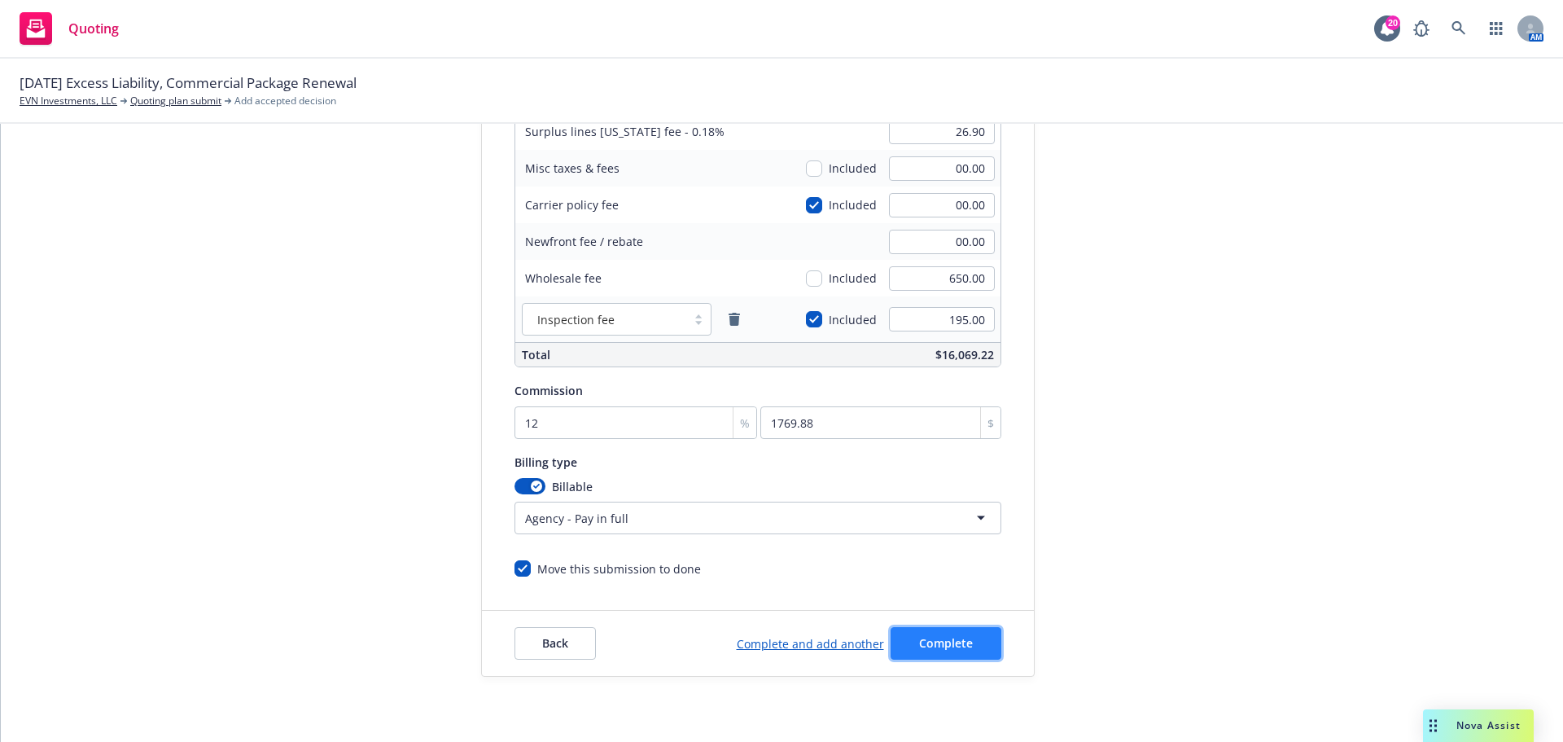
click at [953, 642] on span "Complete" at bounding box center [946, 642] width 54 height 15
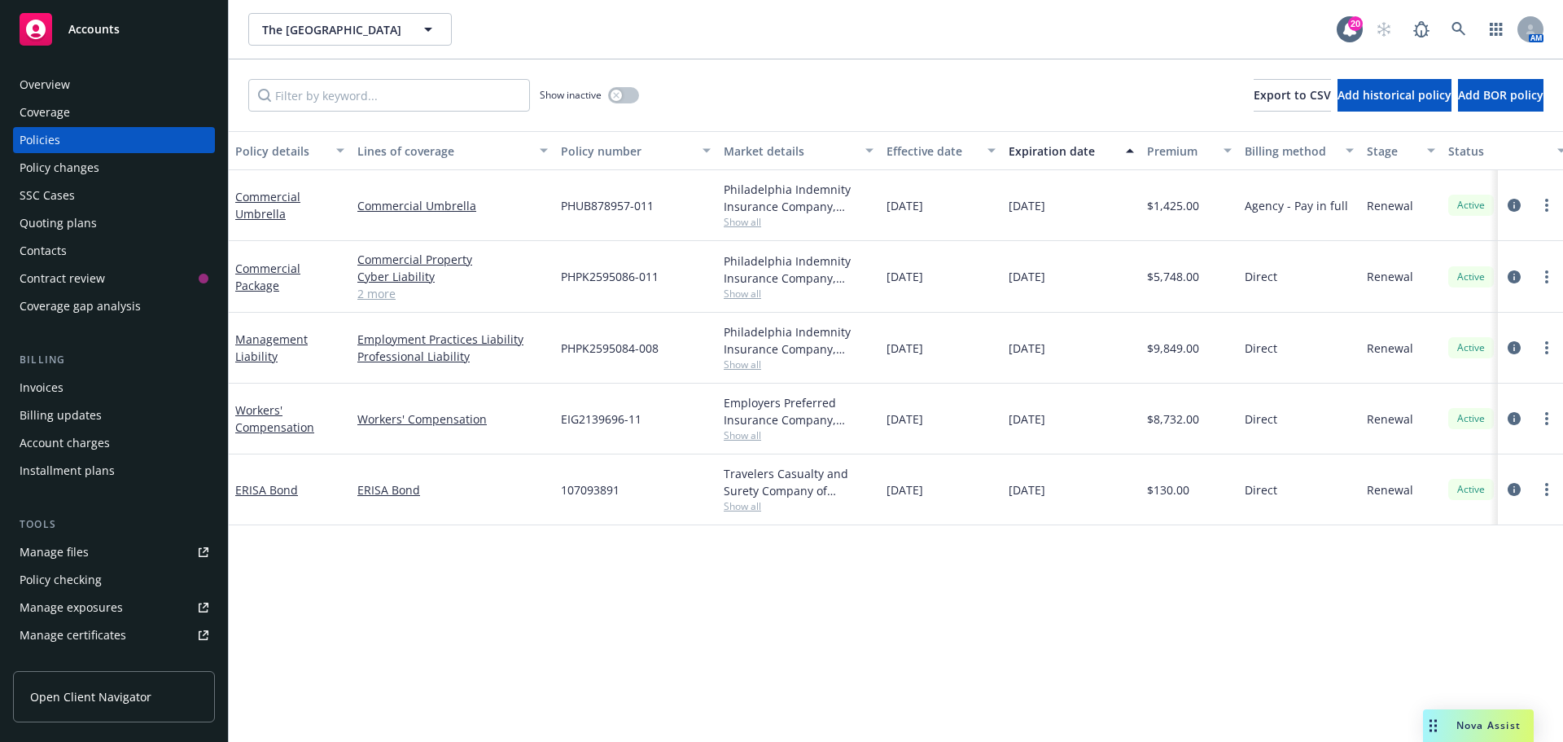
click at [80, 82] on div "Overview" at bounding box center [114, 85] width 189 height 26
